Goal: Register for event/course

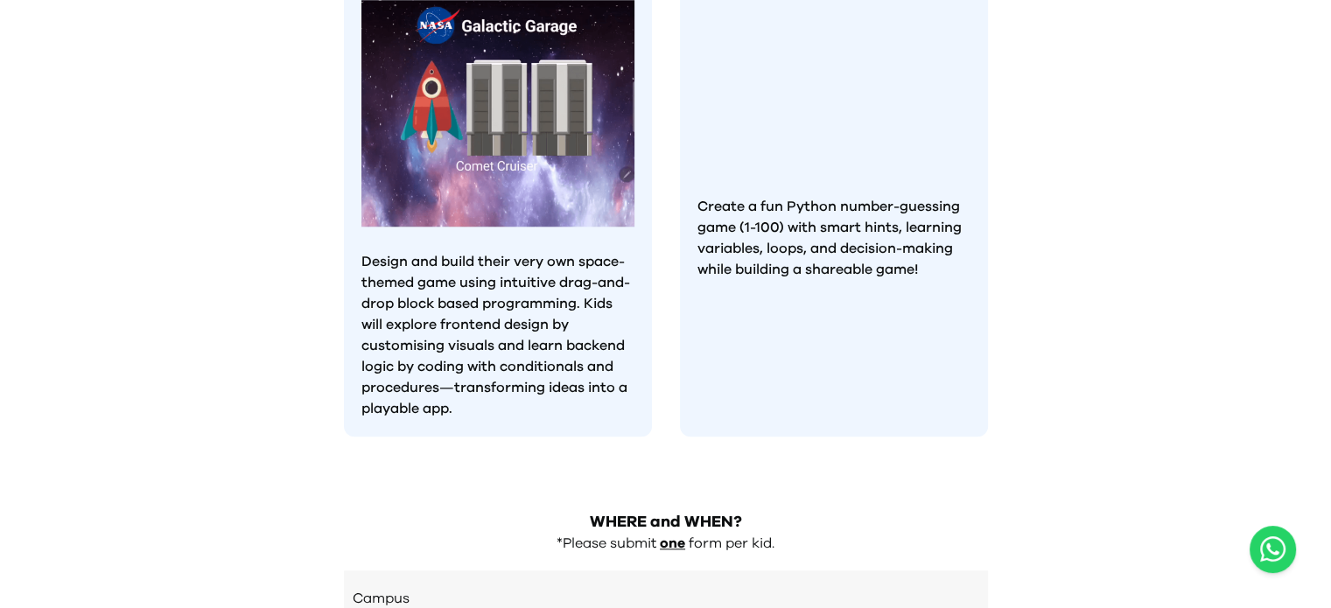
scroll to position [1425, 0]
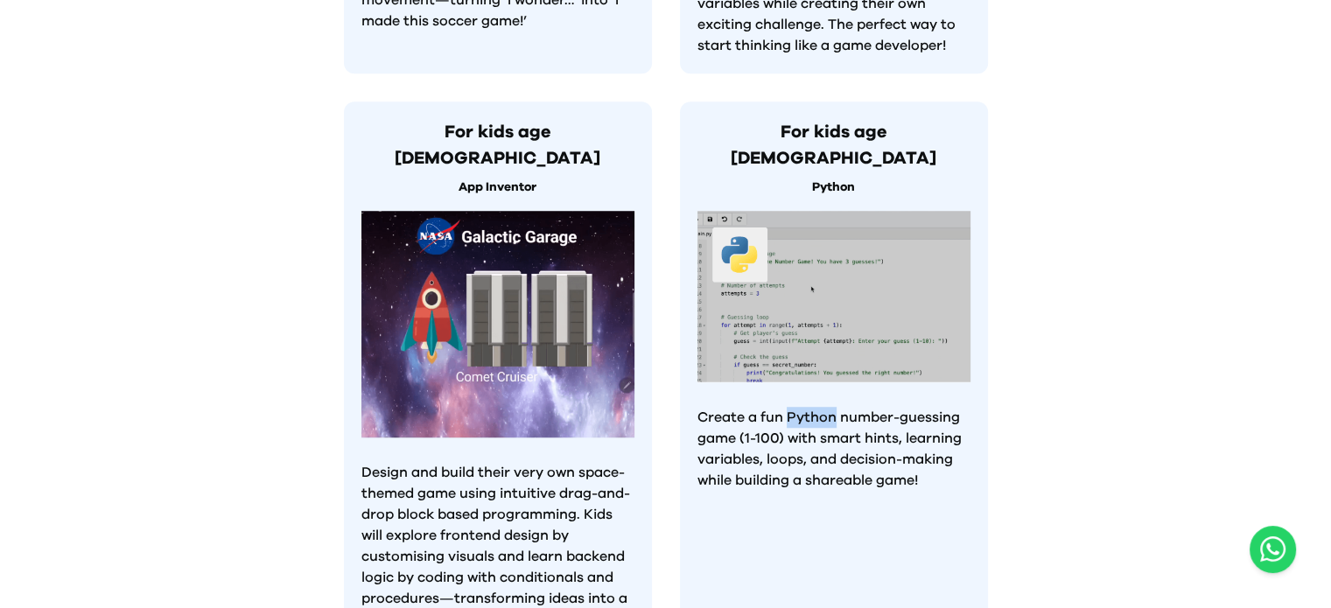
drag, startPoint x: 789, startPoint y: 318, endPoint x: 832, endPoint y: 320, distance: 43.8
click at [832, 407] on p "Create a fun Python number-guessing game (1-100) with smart hints, learning var…" at bounding box center [834, 449] width 273 height 84
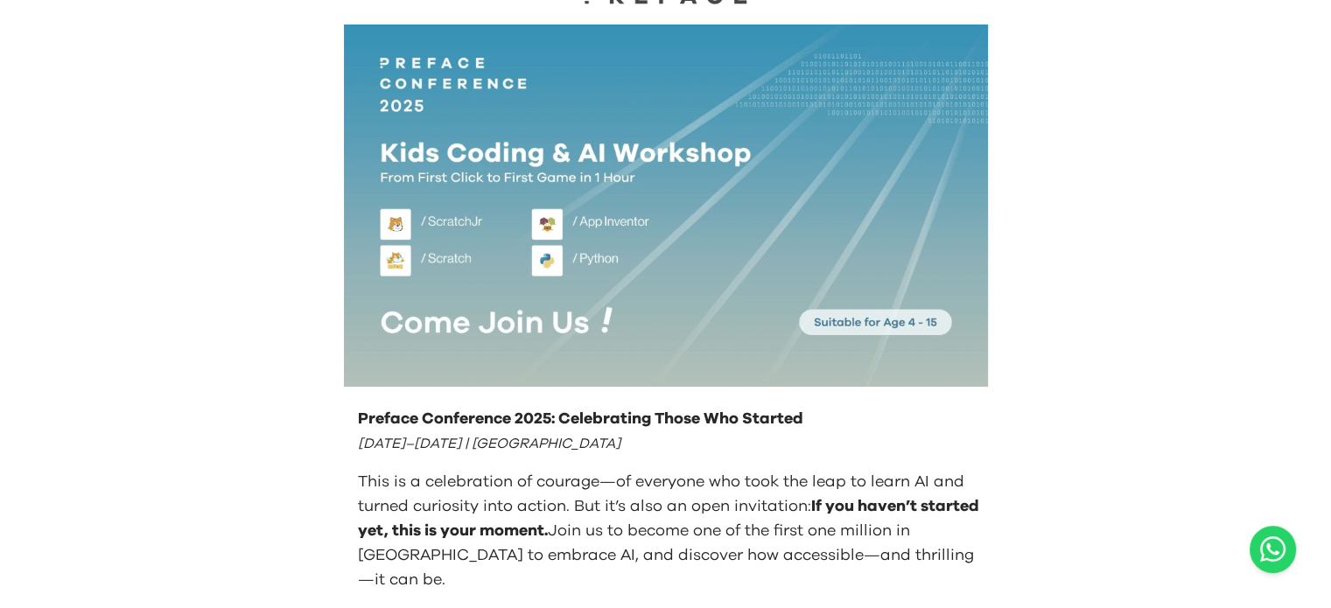
scroll to position [0, 0]
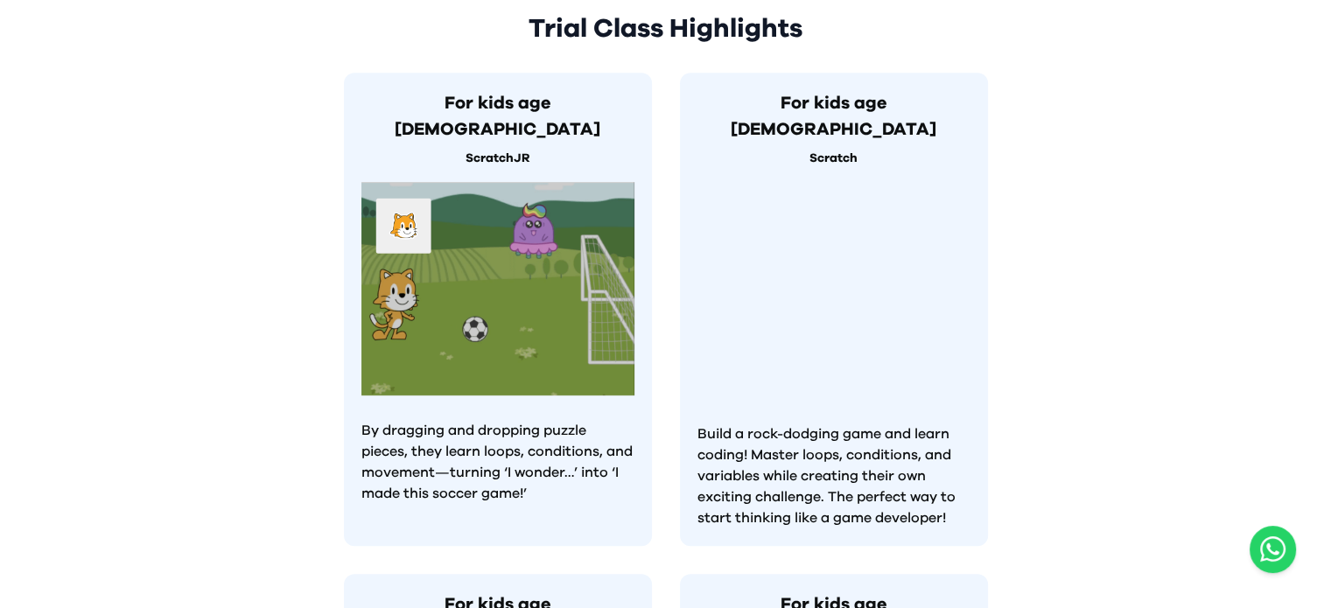
scroll to position [1863, 0]
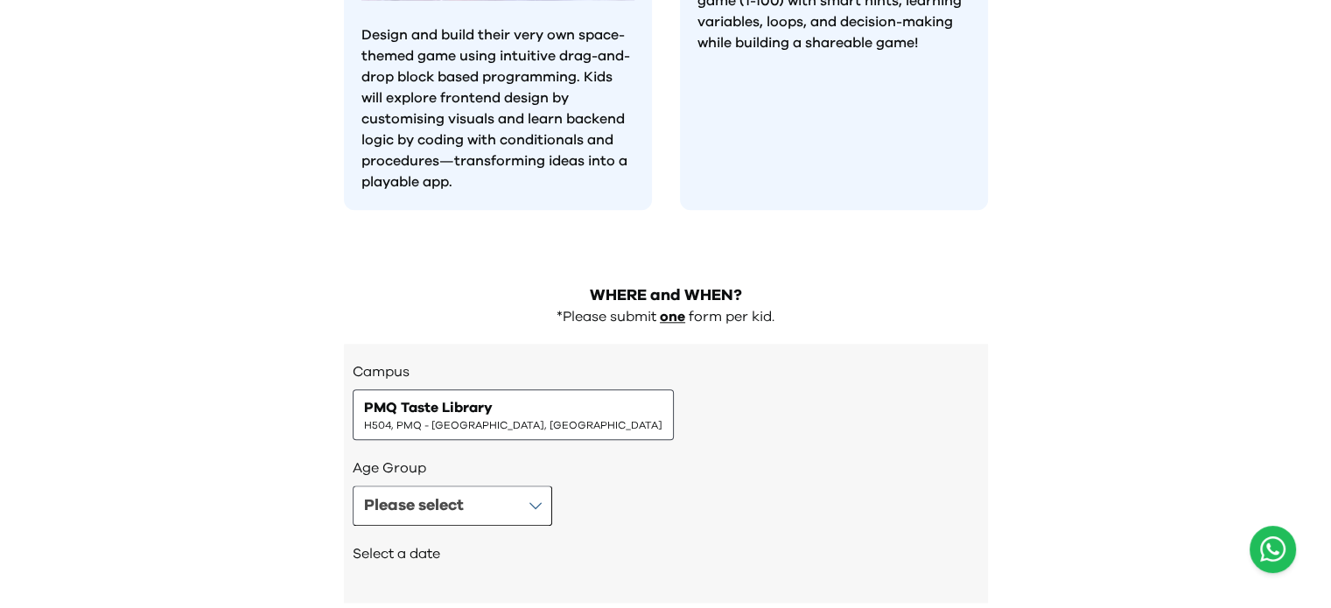
click at [1279, 554] on icon "Open WhatsApp chat" at bounding box center [1273, 549] width 25 height 29
click at [1278, 561] on icon "Open WhatsApp chat" at bounding box center [1273, 549] width 25 height 29
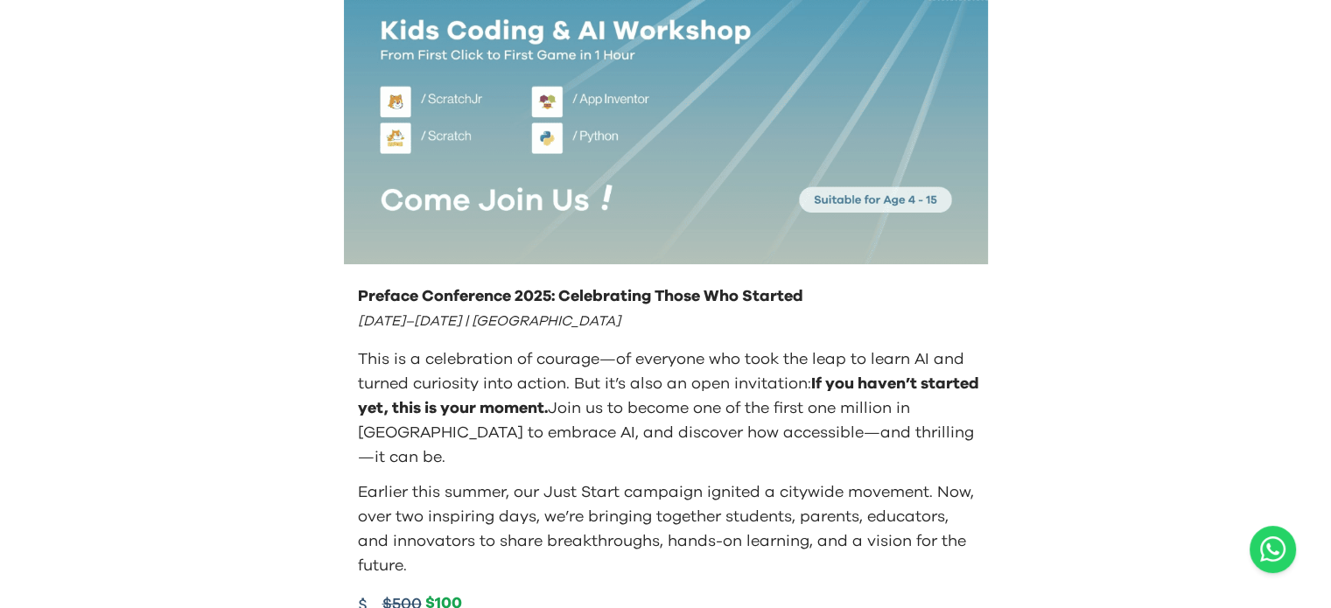
scroll to position [175, 0]
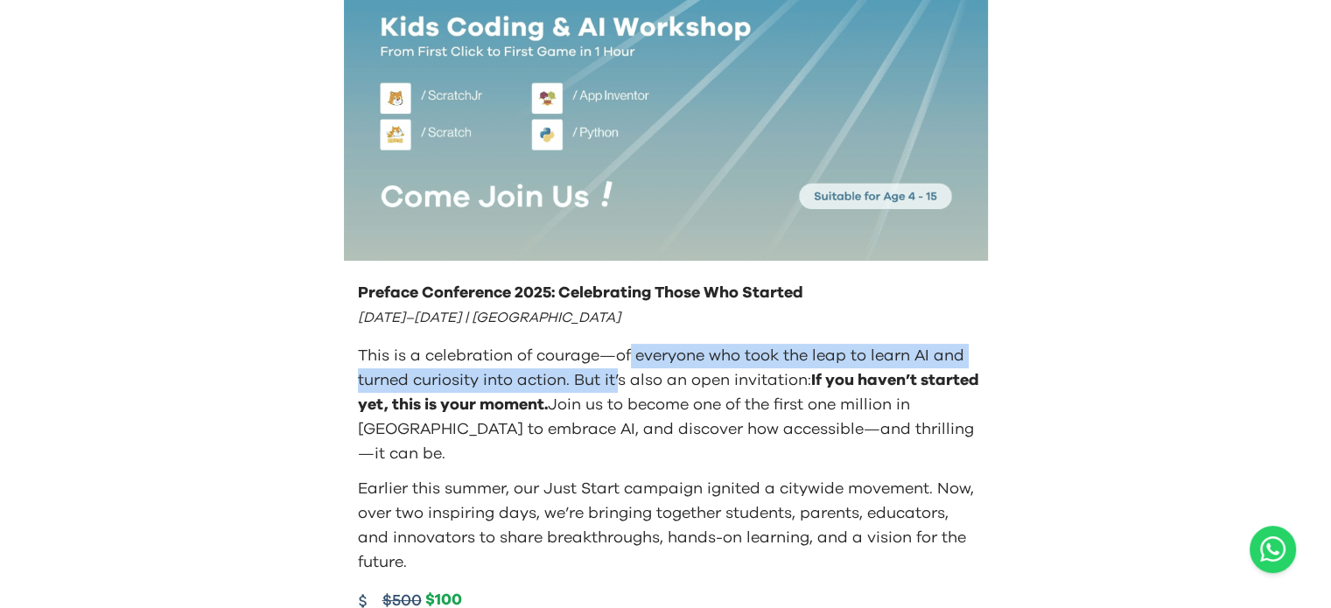
drag, startPoint x: 621, startPoint y: 363, endPoint x: 630, endPoint y: 351, distance: 15.6
click at [630, 351] on p "This is a celebration of courage—of everyone who took the leap to learn AI and …" at bounding box center [669, 405] width 623 height 123
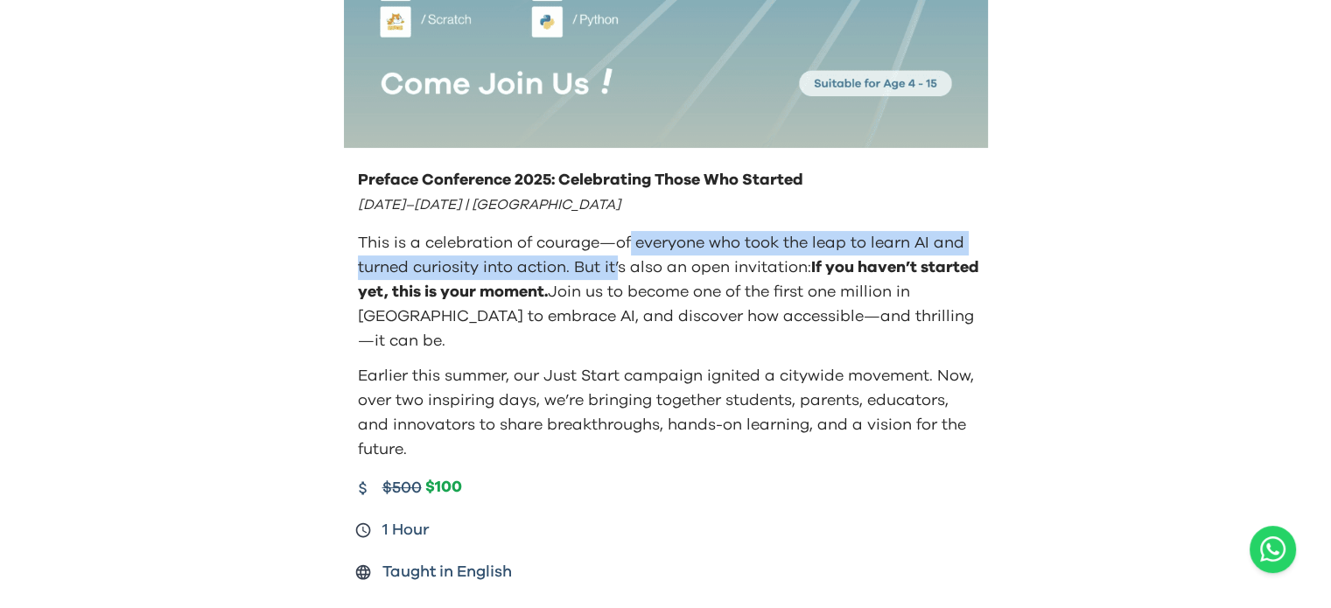
scroll to position [613, 0]
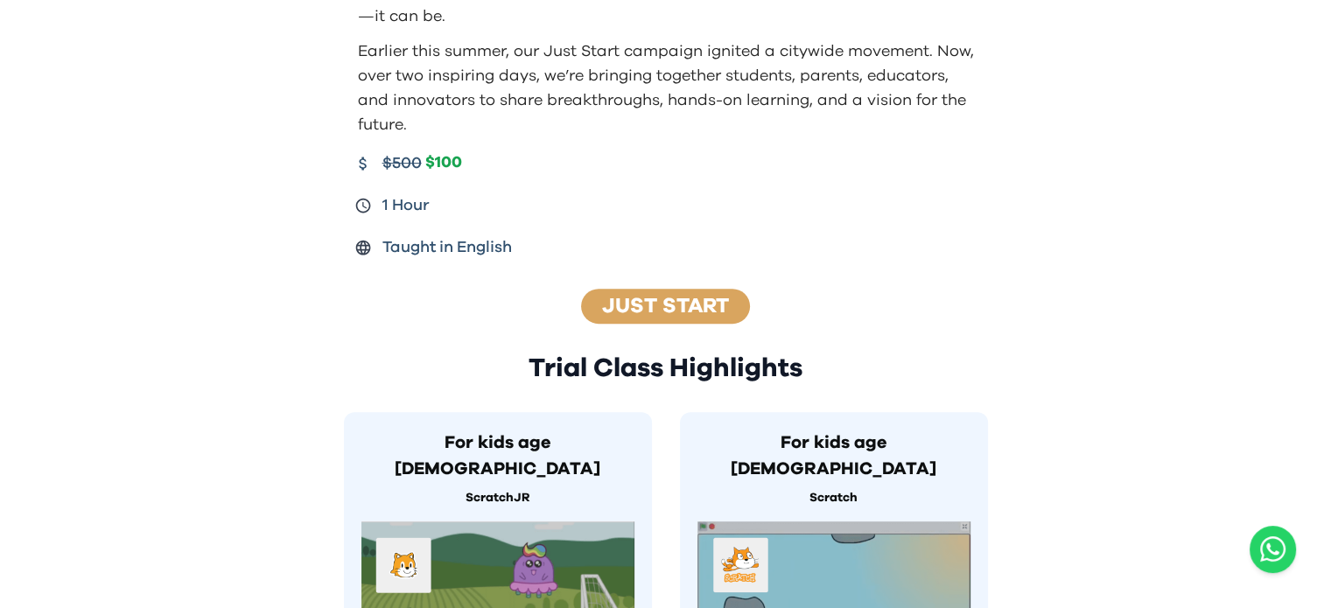
click at [675, 296] on link "Just Start" at bounding box center [665, 306] width 127 height 21
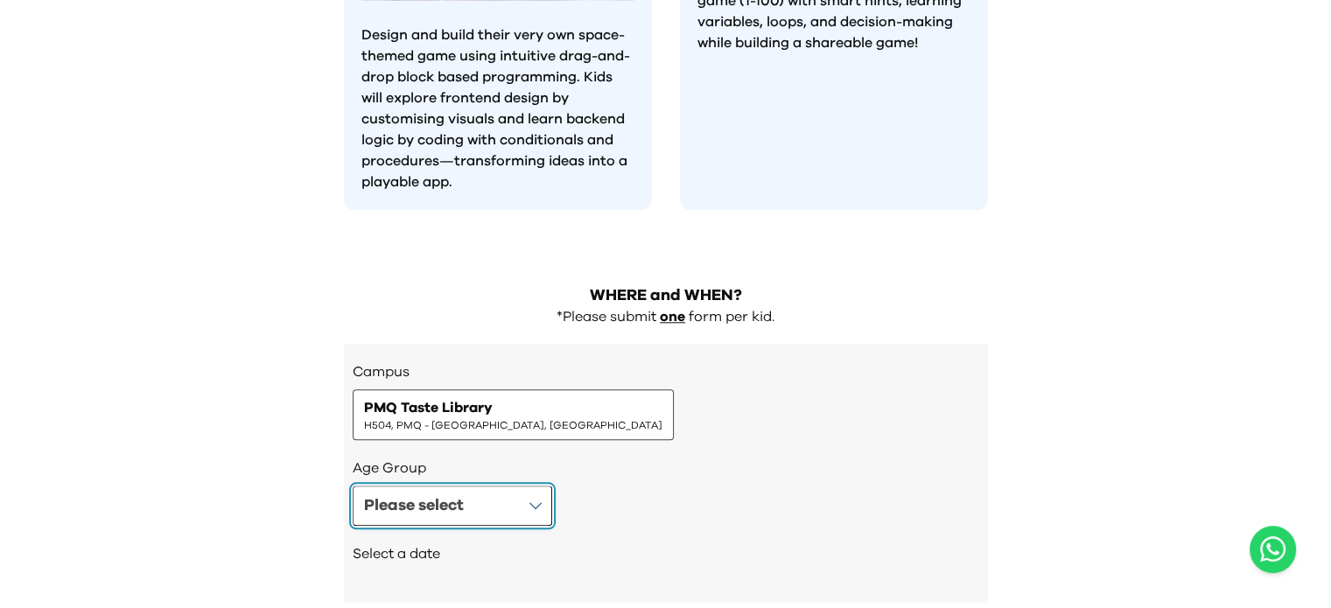
click at [508, 486] on button "Please select" at bounding box center [453, 506] width 200 height 40
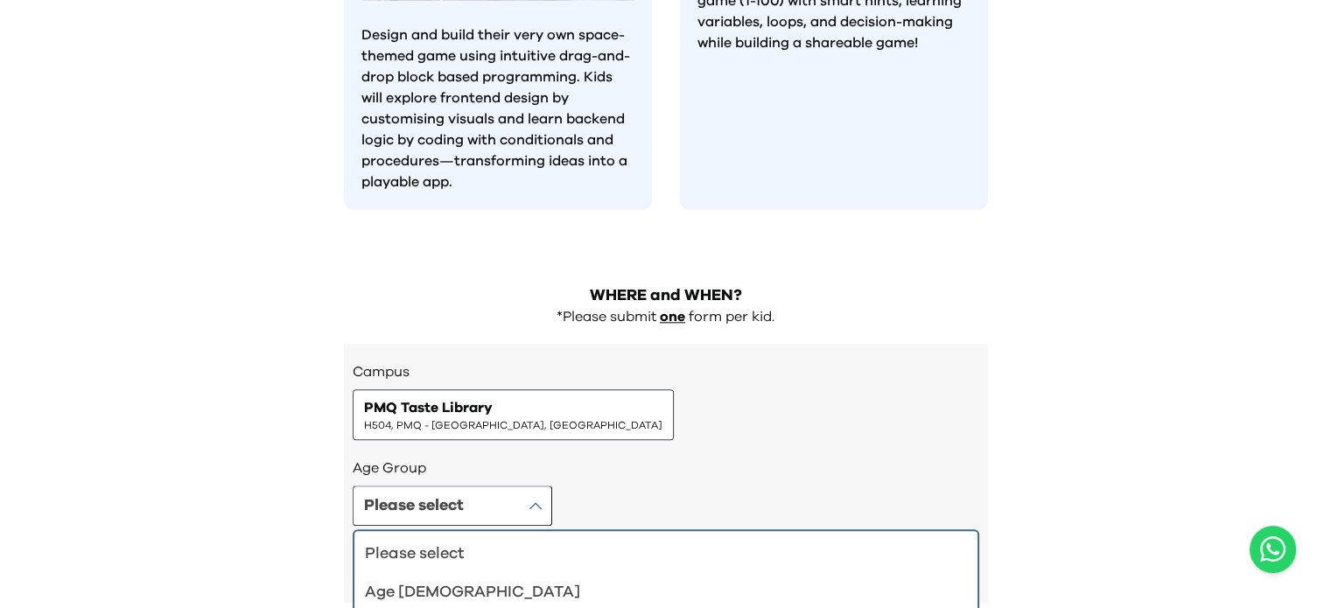
click at [472, 397] on span "PMQ Taste Library" at bounding box center [428, 407] width 129 height 21
drag, startPoint x: 217, startPoint y: 328, endPoint x: 196, endPoint y: 331, distance: 21.2
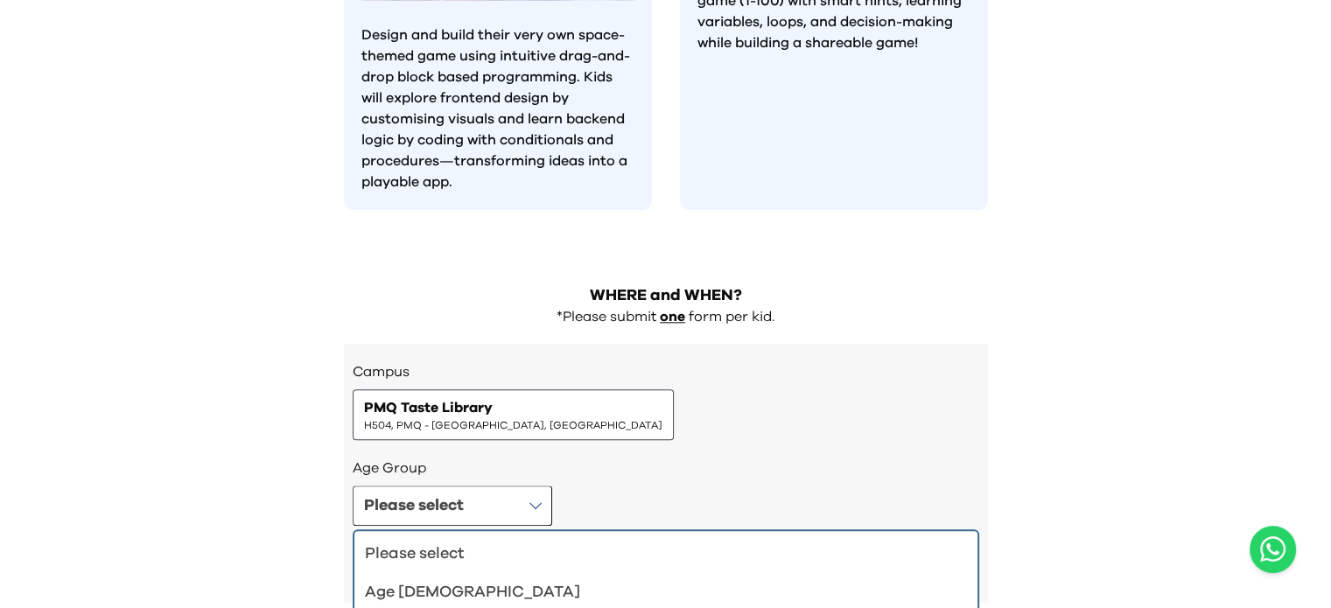
click at [670, 542] on div "Please select" at bounding box center [655, 554] width 581 height 25
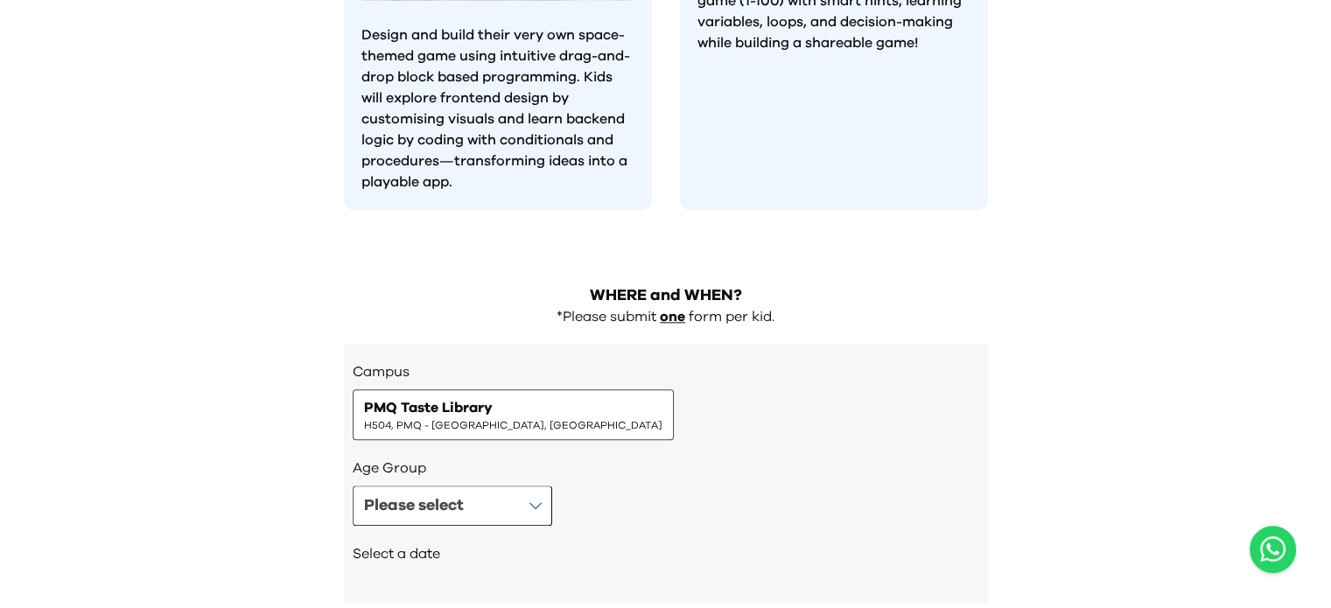
click at [952, 362] on div "Campus PMQ Taste Library H504, PMQ - [GEOGRAPHIC_DATA], [GEOGRAPHIC_DATA]" at bounding box center [666, 401] width 627 height 79
drag, startPoint x: 268, startPoint y: 356, endPoint x: 256, endPoint y: 352, distance: 12.2
